Goal: Navigation & Orientation: Go to known website

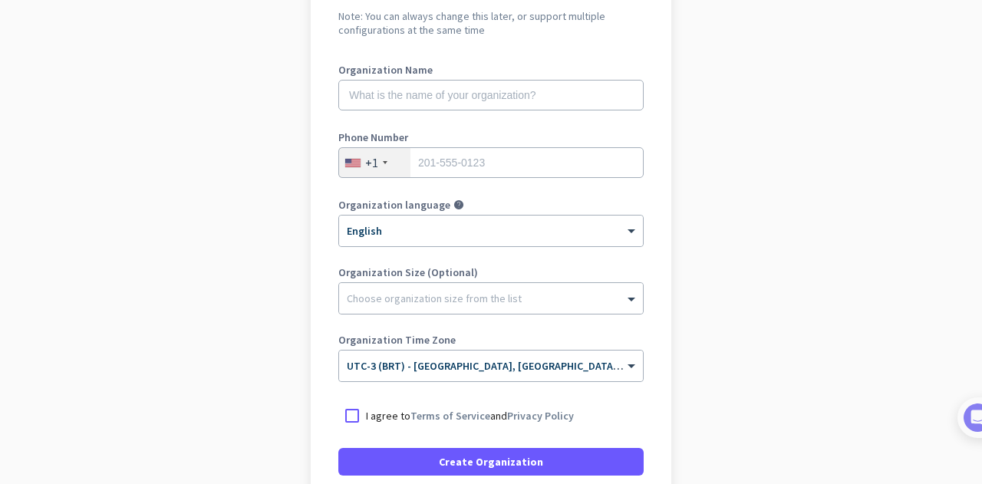
scroll to position [304, 0]
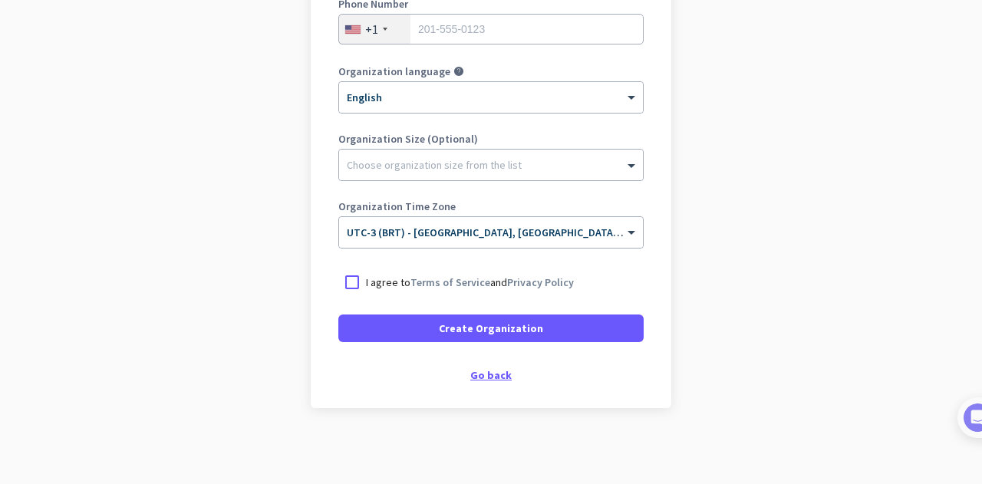
click at [457, 373] on div "Go back" at bounding box center [490, 375] width 305 height 11
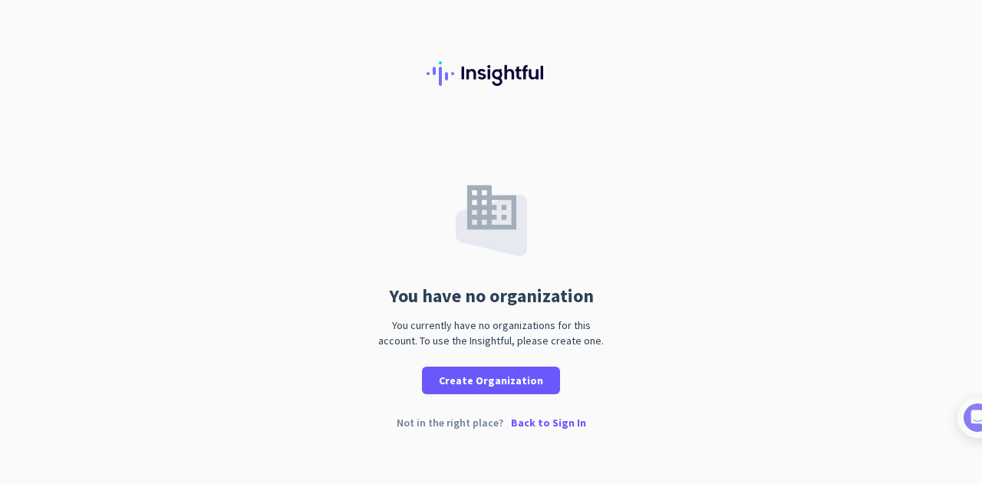
click at [538, 423] on p "Back to Sign In" at bounding box center [548, 422] width 75 height 11
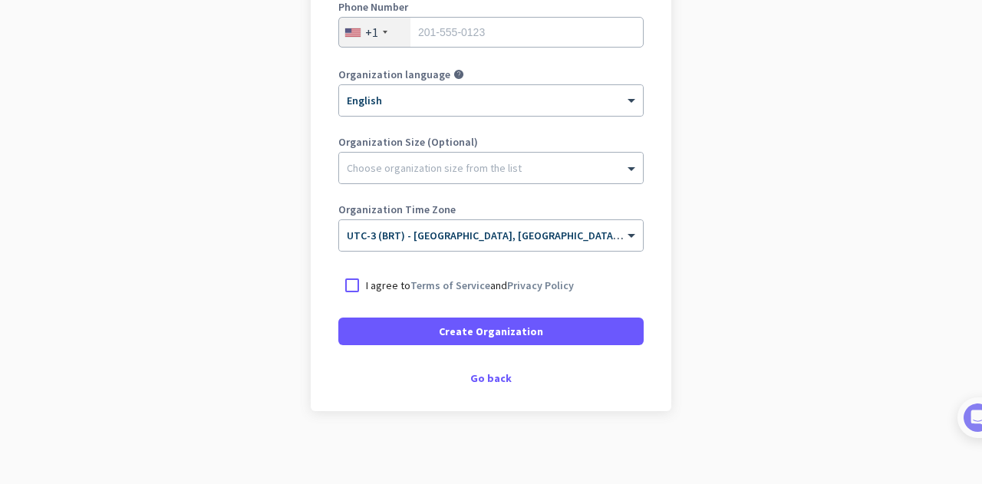
scroll to position [304, 0]
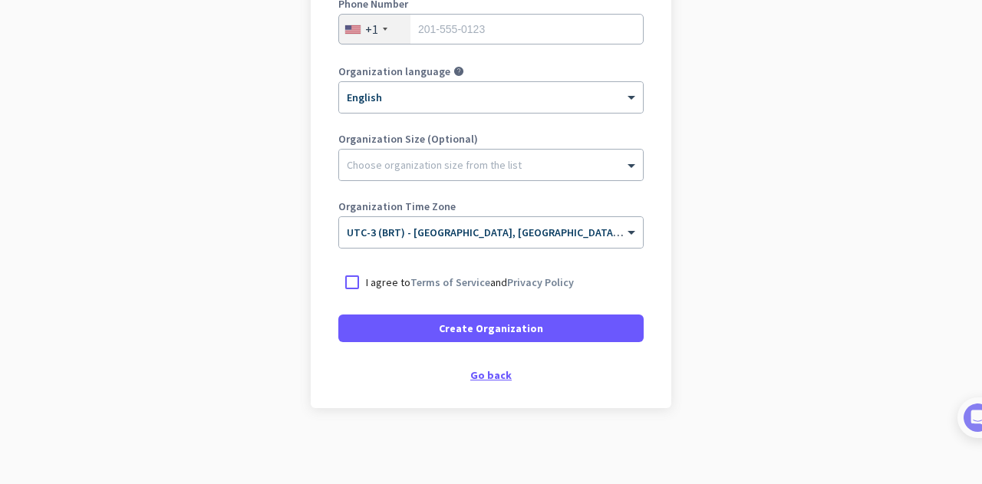
click at [490, 373] on div "Go back" at bounding box center [490, 375] width 305 height 11
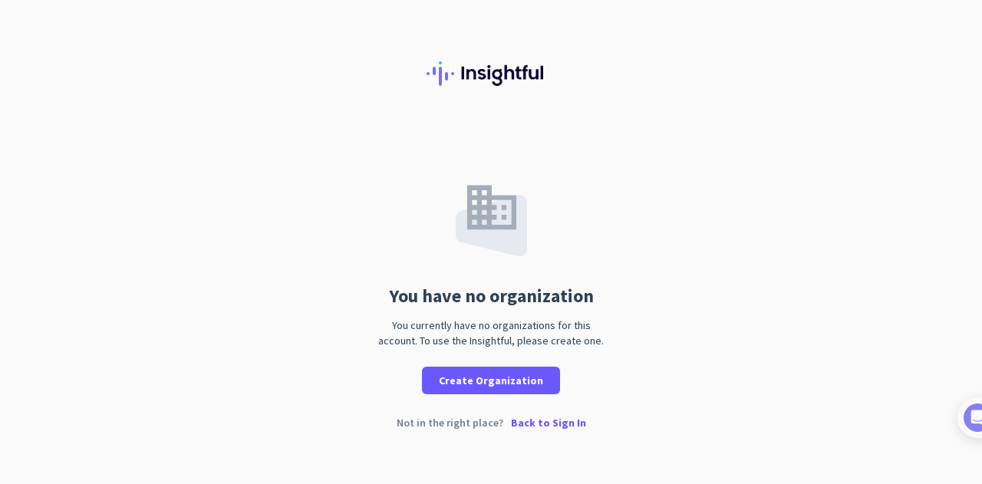
click at [563, 424] on p "Back to Sign In" at bounding box center [548, 422] width 75 height 11
